Goal: Task Accomplishment & Management: Manage account settings

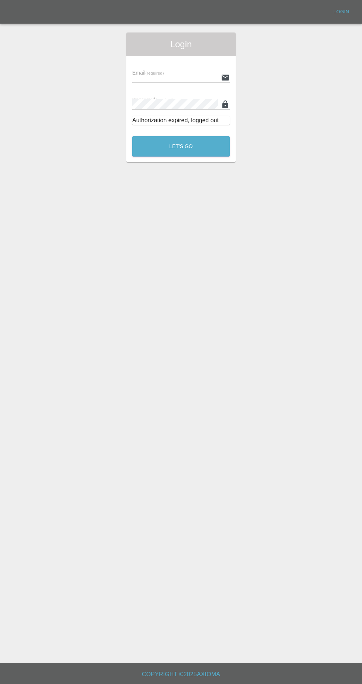
click at [142, 77] on input "text" at bounding box center [175, 77] width 86 height 11
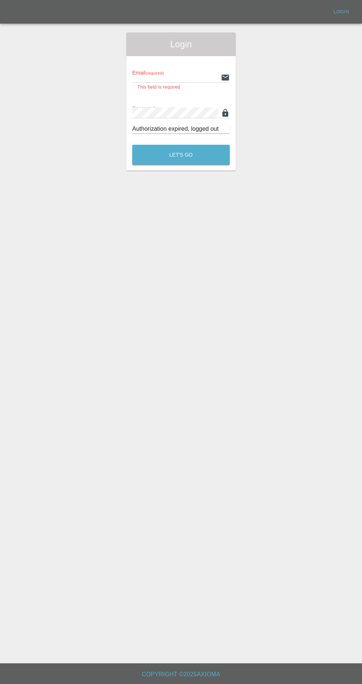
type input "[EMAIL_ADDRESS][DOMAIN_NAME]"
click at [132, 145] on button "Let's Go" at bounding box center [181, 155] width 98 height 20
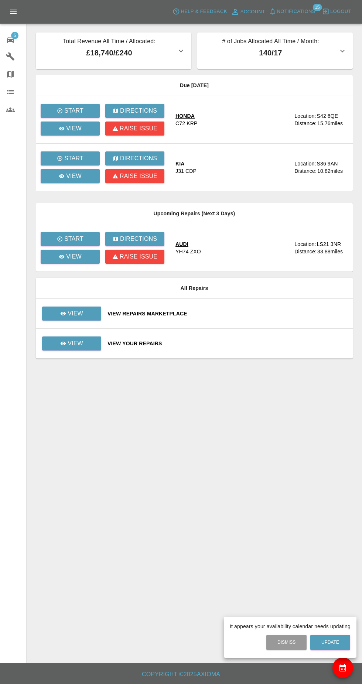
click at [54, 312] on div at bounding box center [181, 342] width 362 height 684
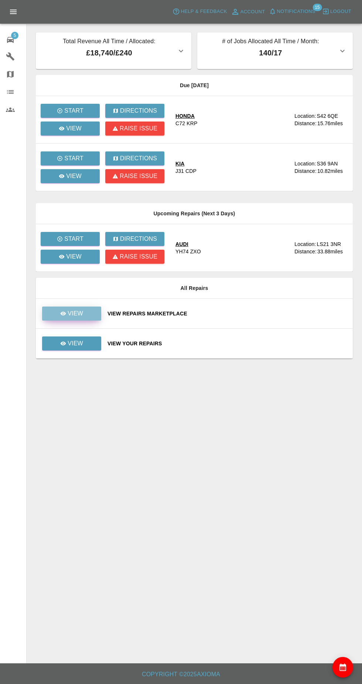
click at [55, 311] on link "View" at bounding box center [71, 314] width 59 height 14
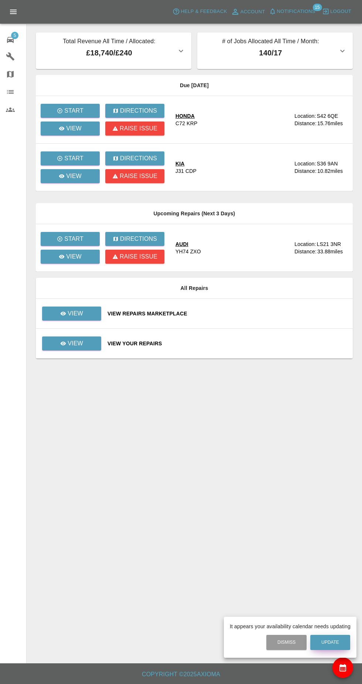
click at [340, 639] on button "Update" at bounding box center [330, 642] width 40 height 15
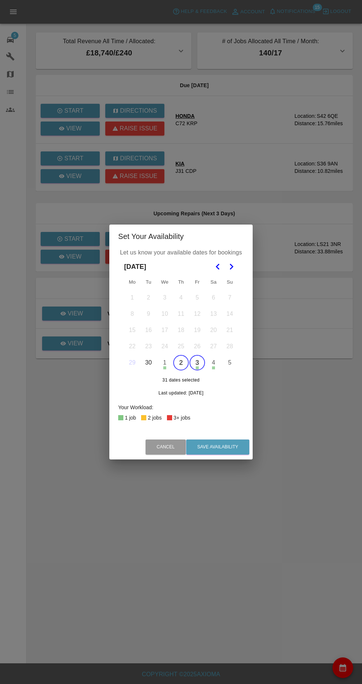
click at [181, 363] on button "2" at bounding box center [181, 363] width 16 height 16
click at [197, 363] on button "3" at bounding box center [198, 363] width 16 height 16
click at [181, 363] on button "2" at bounding box center [181, 363] width 16 height 16
click at [230, 363] on button "5" at bounding box center [230, 363] width 16 height 16
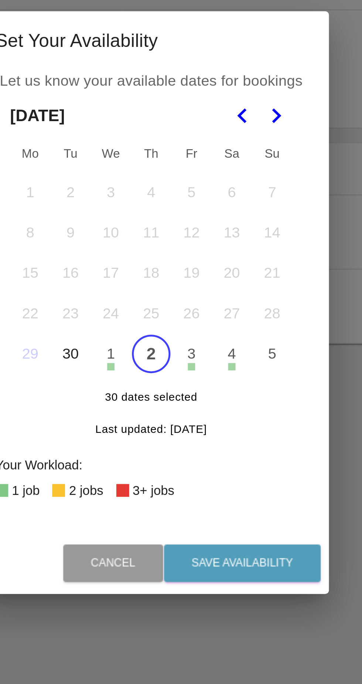
click at [234, 267] on icon "Go to the Next Month" at bounding box center [231, 266] width 9 height 9
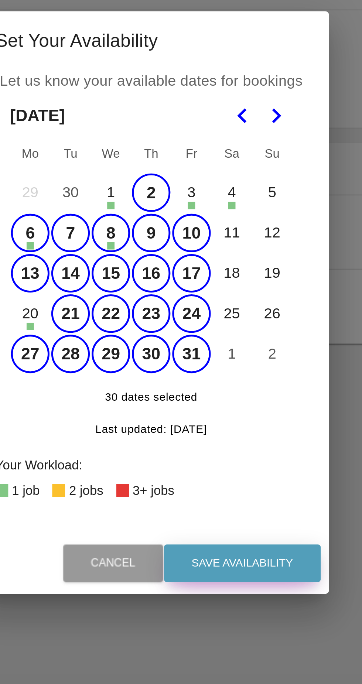
click at [211, 445] on button "Save Availability" at bounding box center [217, 447] width 63 height 15
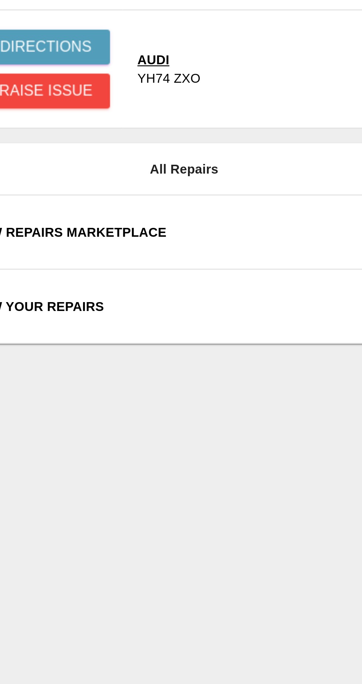
click at [134, 343] on div "View Your Repairs" at bounding box center [227, 343] width 239 height 7
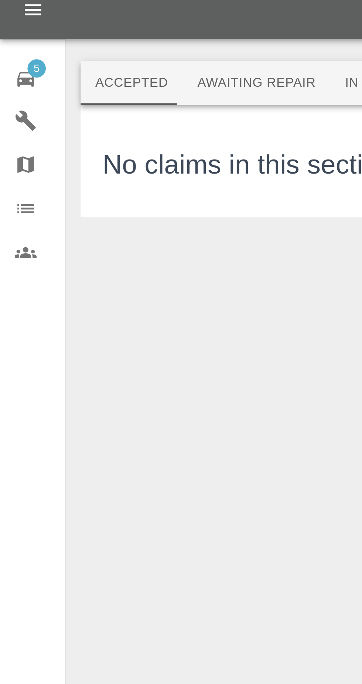
click at [102, 41] on button "Awaiting Repair" at bounding box center [104, 42] width 60 height 18
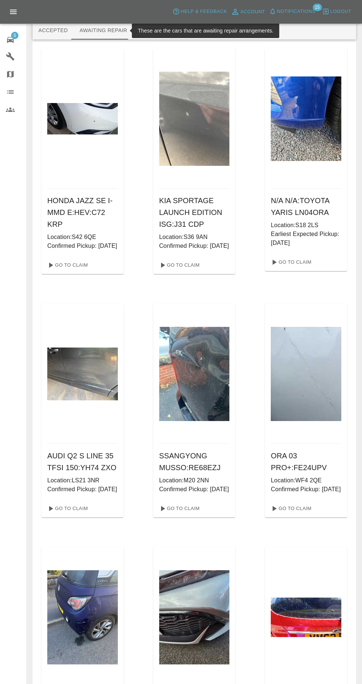
scroll to position [11, 0]
click at [304, 514] on link "Go To Claim" at bounding box center [290, 509] width 45 height 12
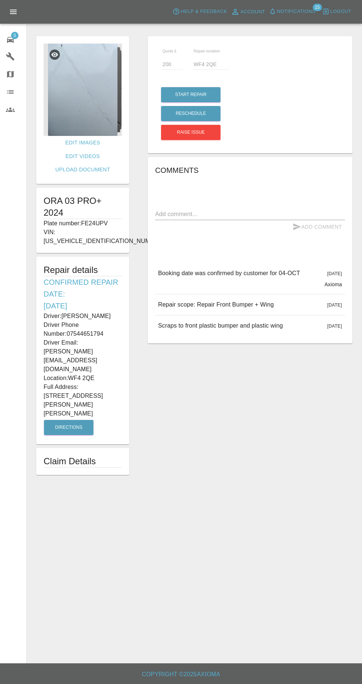
click at [86, 98] on img at bounding box center [83, 90] width 78 height 92
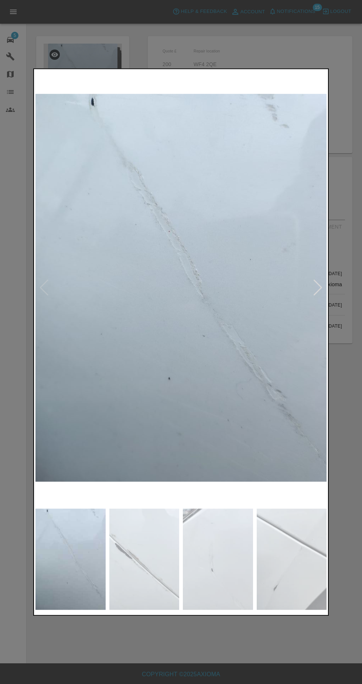
click at [140, 563] on img at bounding box center [144, 559] width 70 height 101
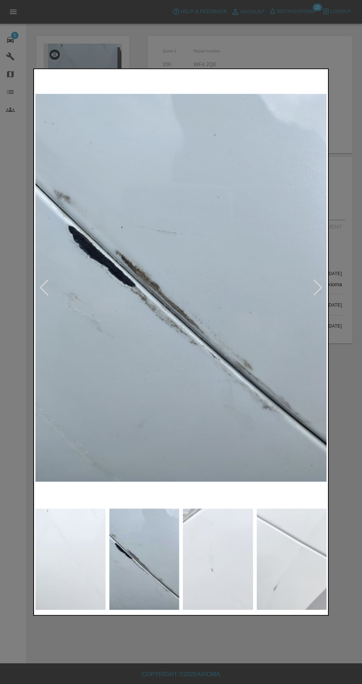
click at [225, 578] on img at bounding box center [218, 559] width 70 height 101
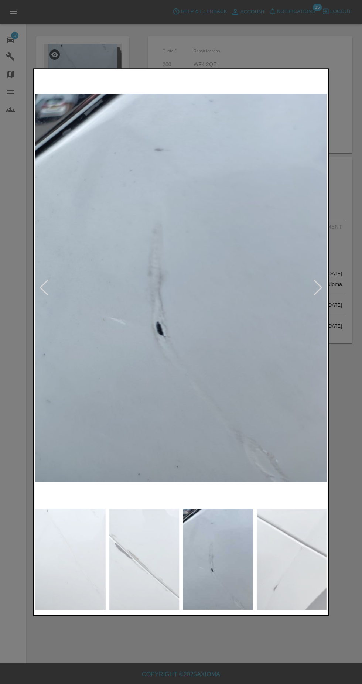
click at [285, 570] on img at bounding box center [292, 559] width 70 height 101
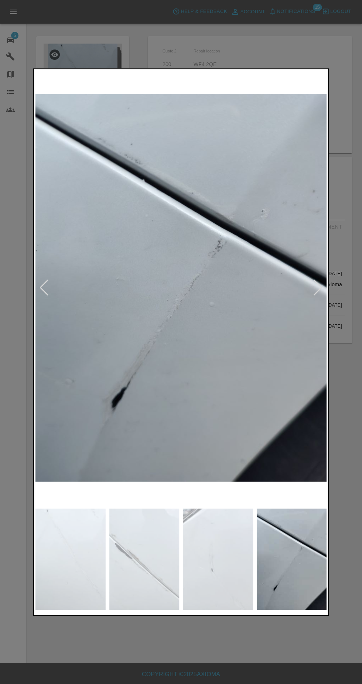
click at [163, 663] on div at bounding box center [181, 342] width 362 height 684
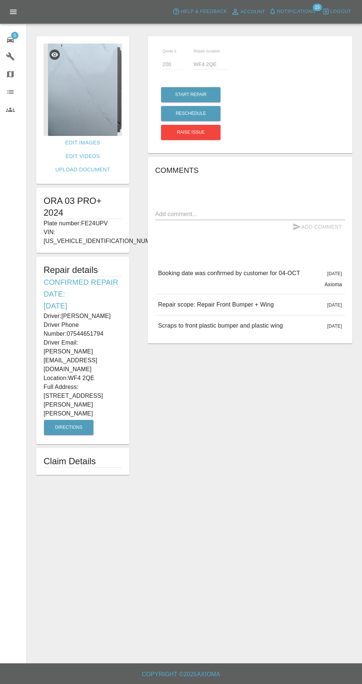
scroll to position [15, 0]
